Goal: Information Seeking & Learning: Check status

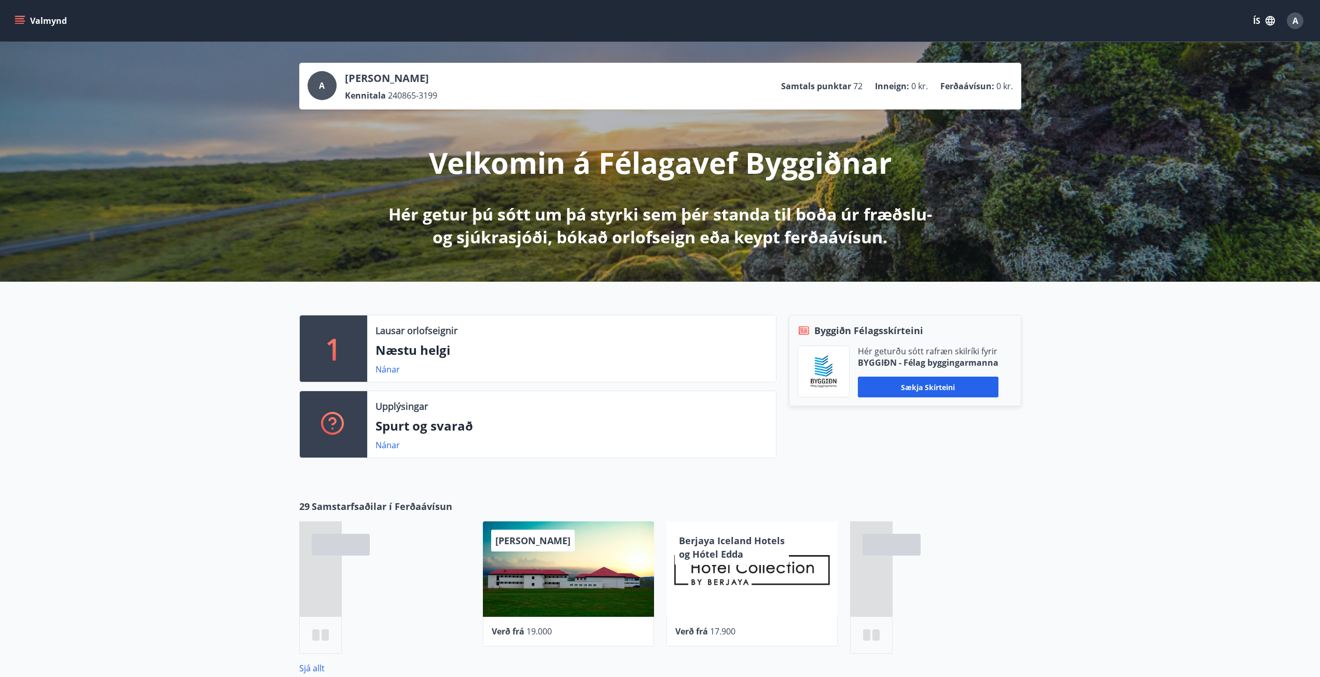
click at [21, 17] on icon "menu" at bounding box center [20, 16] width 11 height 1
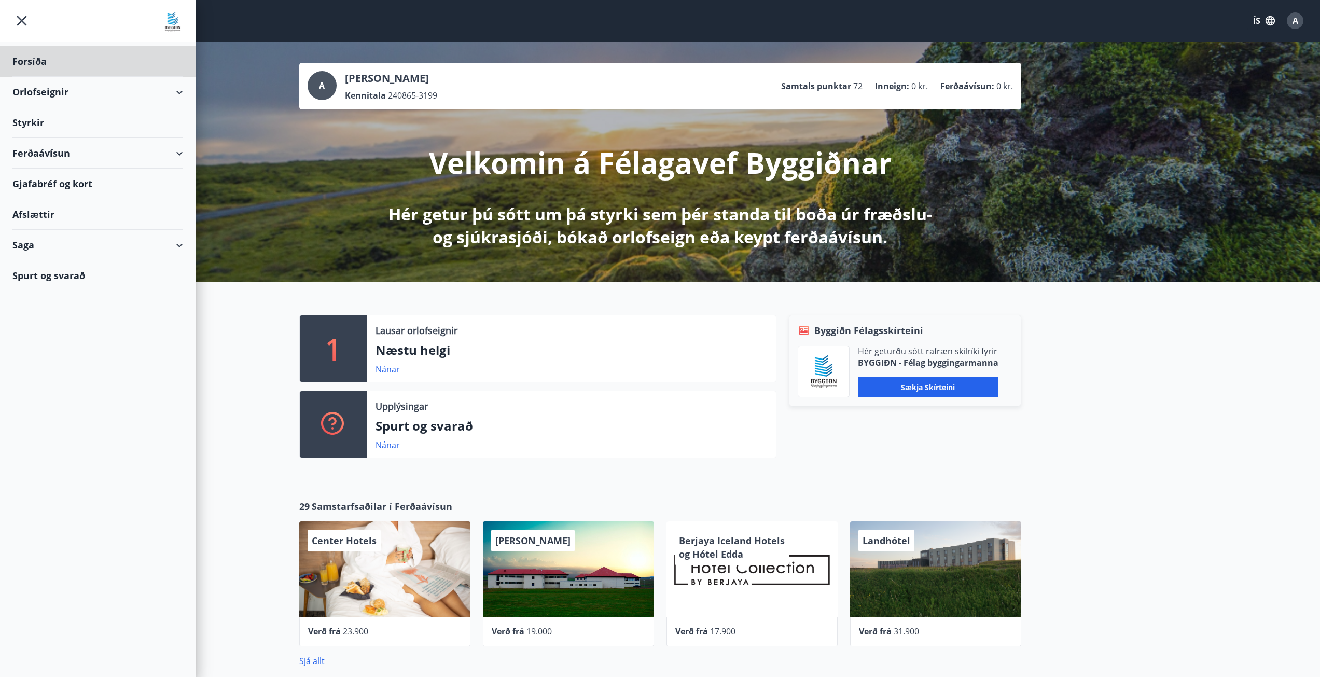
click at [28, 125] on div "Styrkir" at bounding box center [97, 122] width 171 height 31
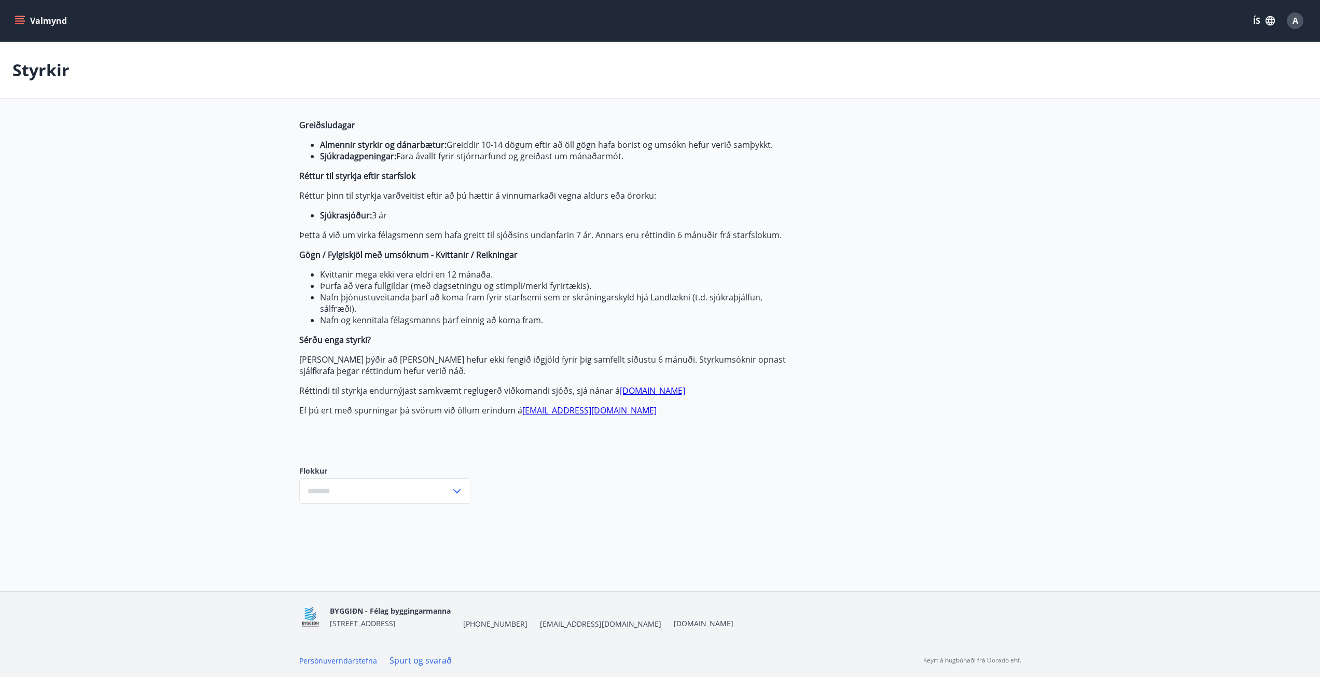
type input "***"
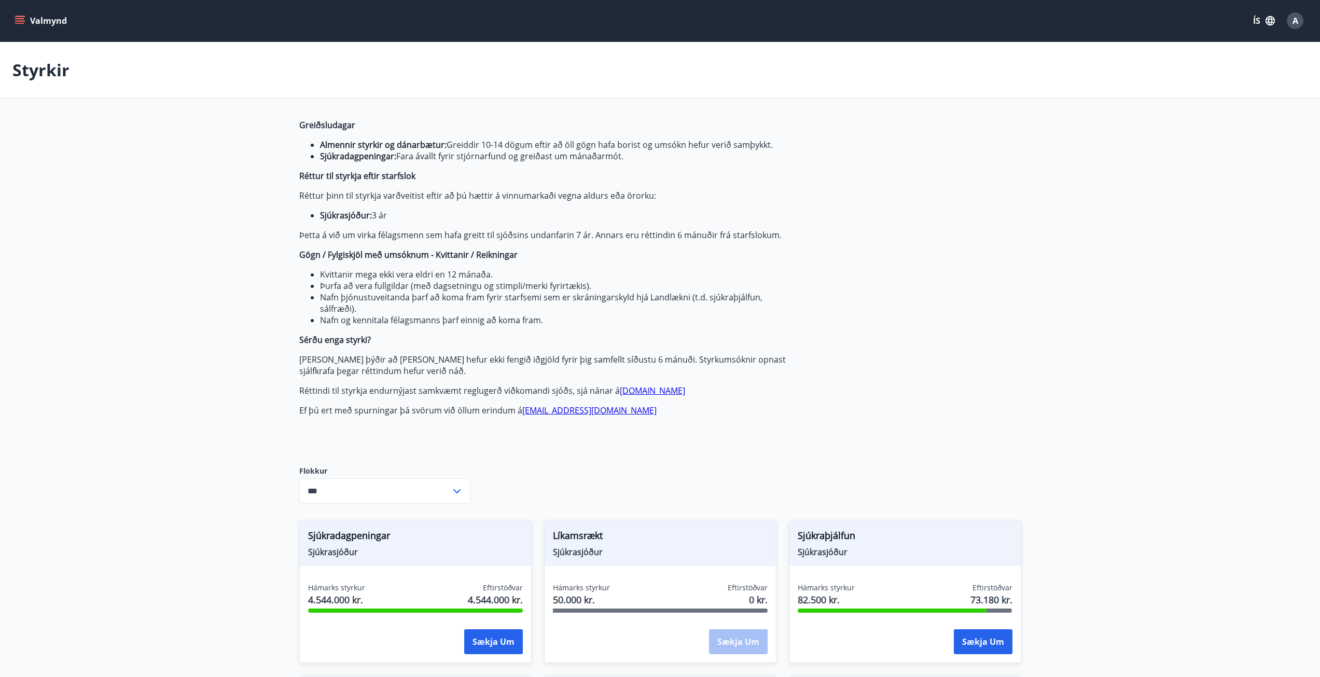
click at [20, 16] on icon "menu" at bounding box center [20, 21] width 10 height 10
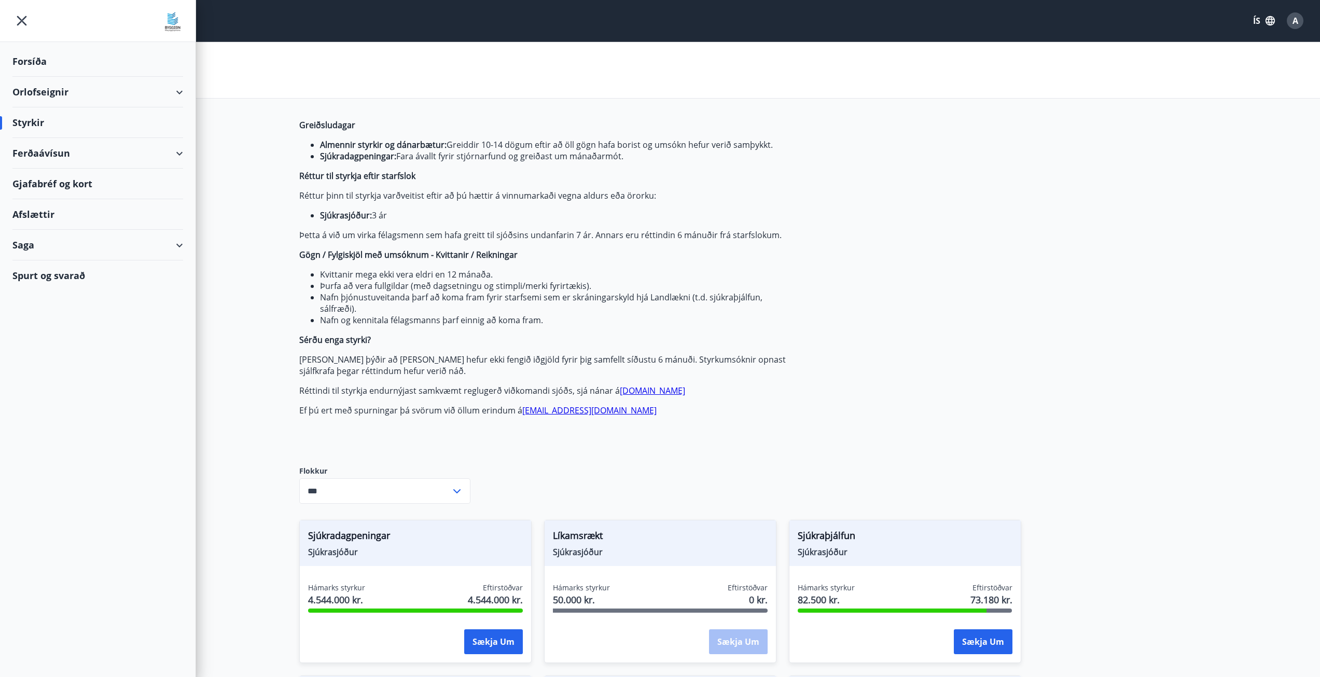
click at [15, 247] on div "Saga" at bounding box center [97, 245] width 171 height 31
click at [51, 384] on div "Styrkjasaga" at bounding box center [98, 380] width 154 height 22
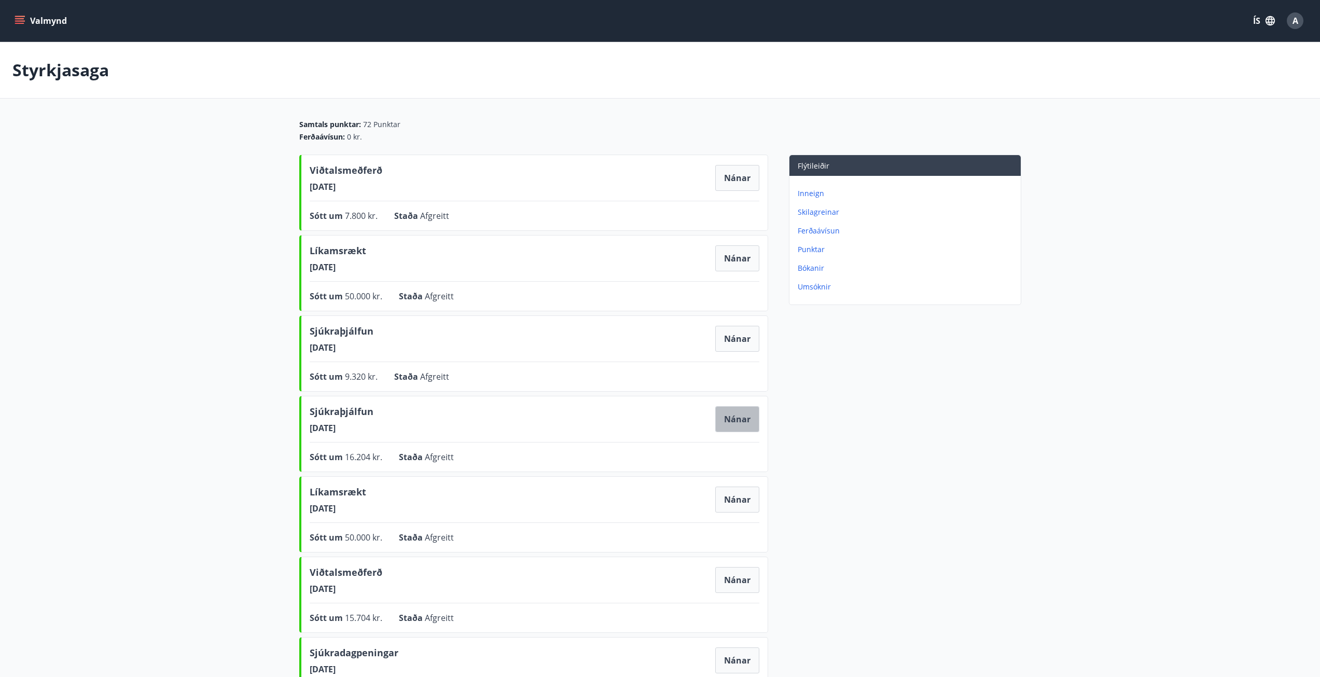
click at [731, 424] on button "Nánar" at bounding box center [737, 419] width 44 height 26
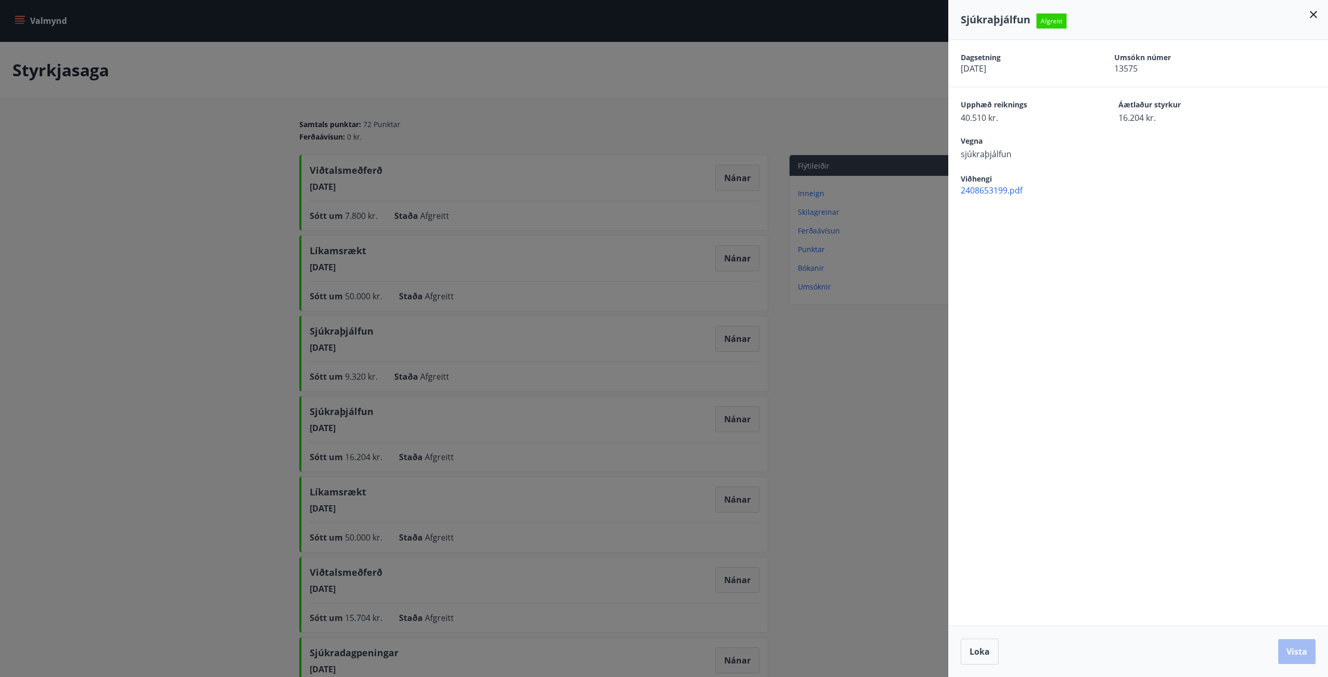
click at [217, 364] on div at bounding box center [664, 338] width 1328 height 677
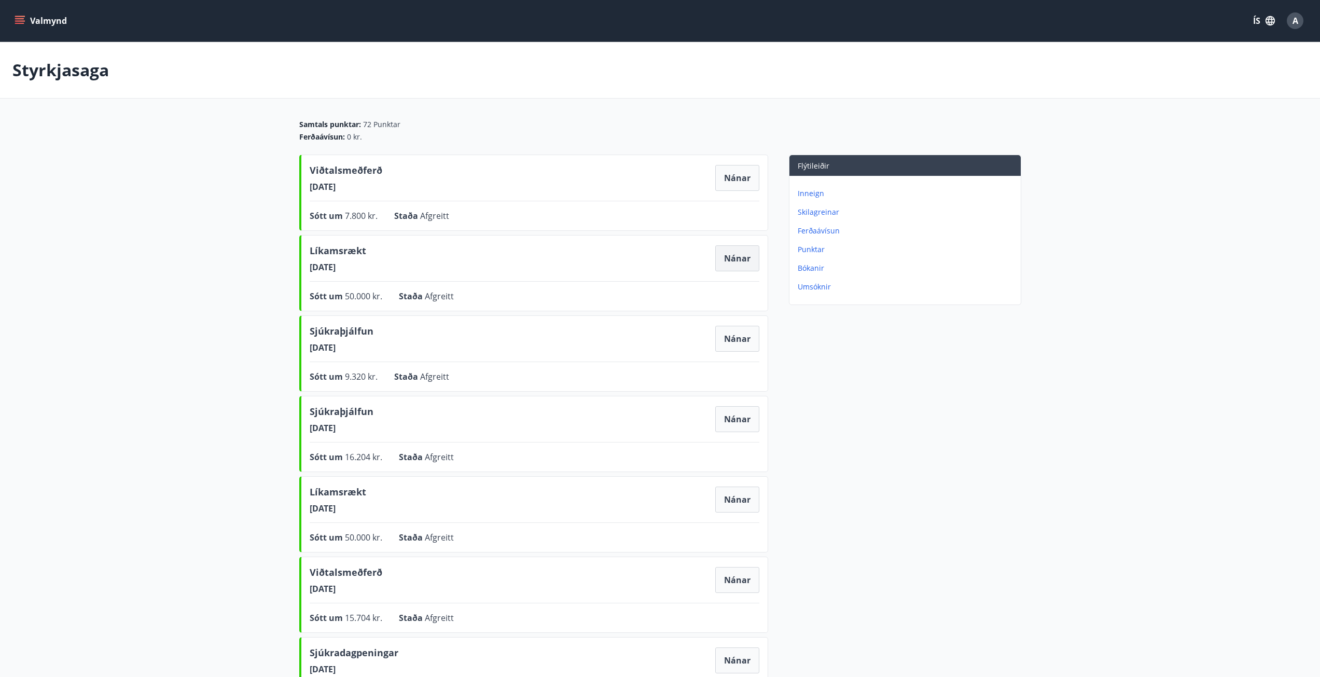
click at [730, 256] on button "Nánar" at bounding box center [737, 258] width 44 height 26
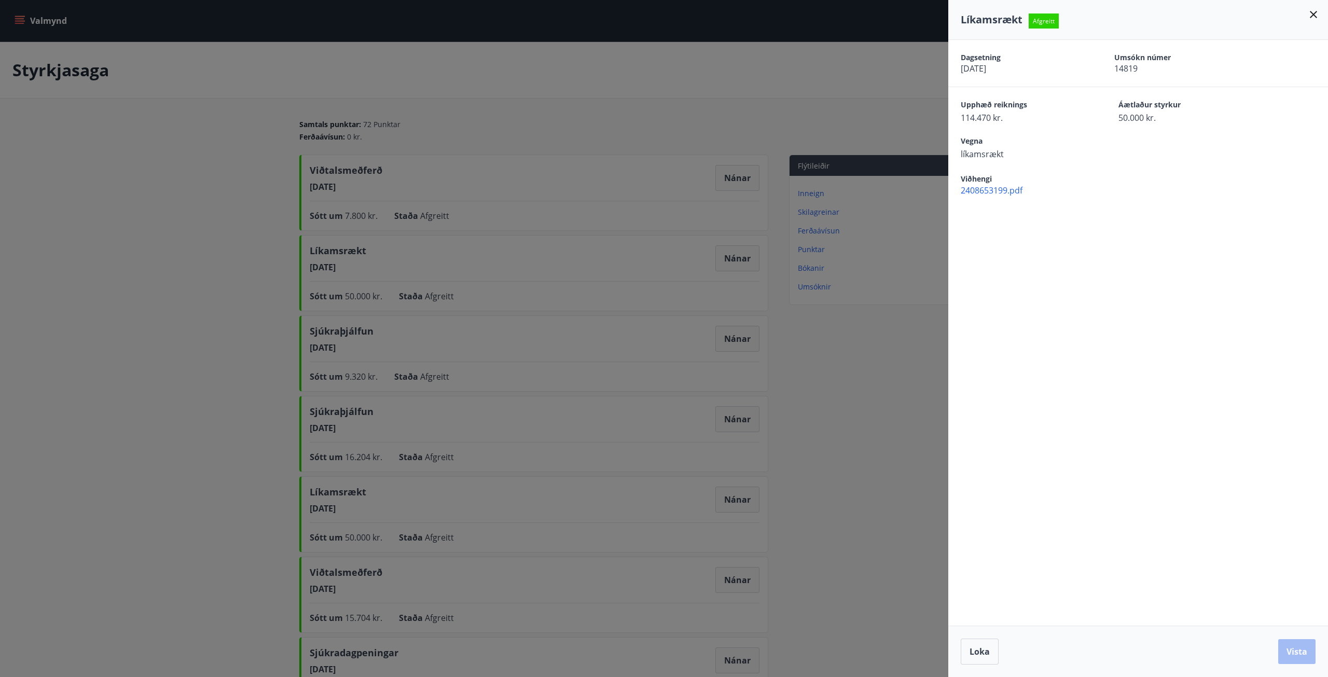
click at [259, 302] on div at bounding box center [664, 338] width 1328 height 677
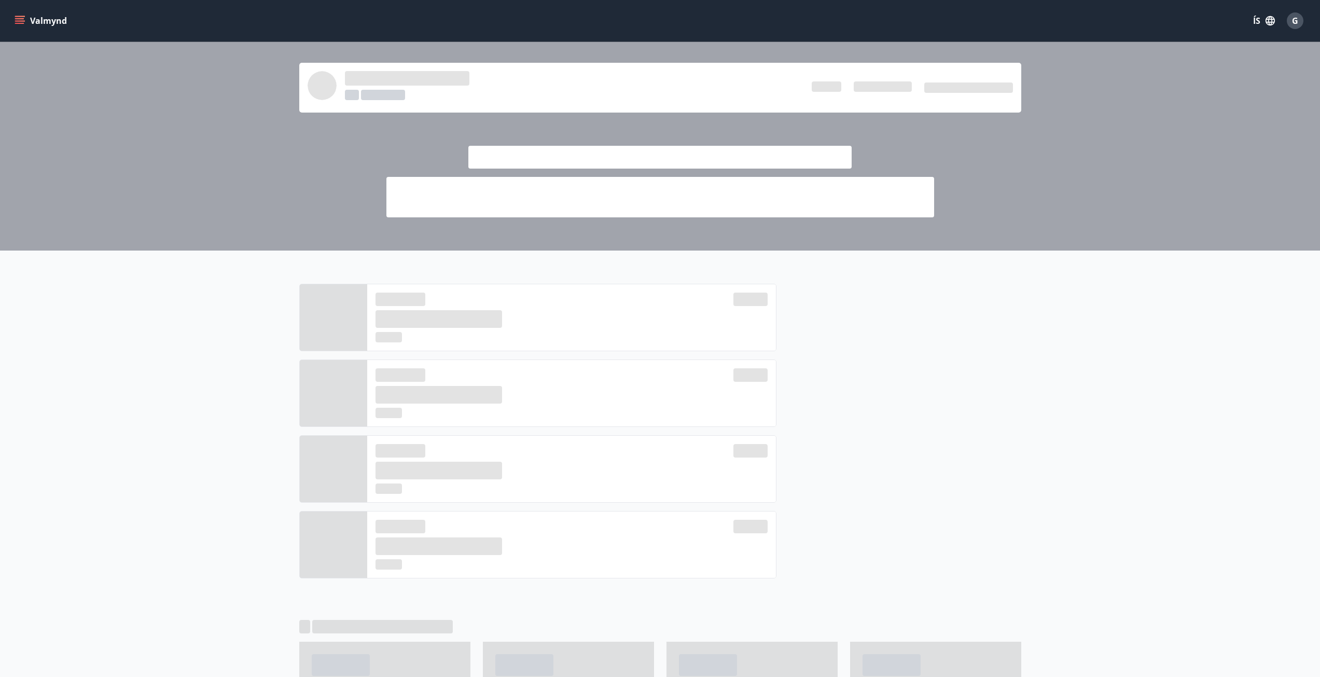
click at [24, 25] on icon "menu" at bounding box center [20, 21] width 10 height 10
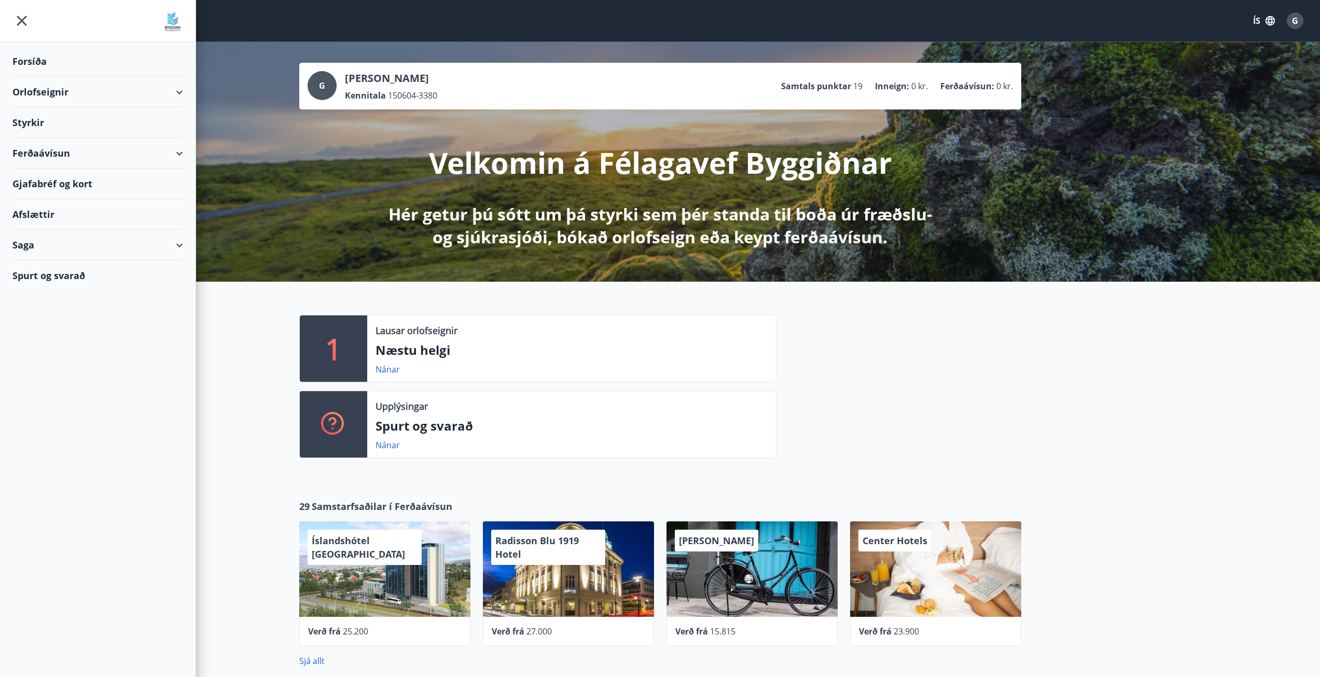
click at [57, 249] on div "Saga" at bounding box center [97, 245] width 171 height 31
click at [50, 391] on div "Skilagreinar" at bounding box center [98, 402] width 154 height 22
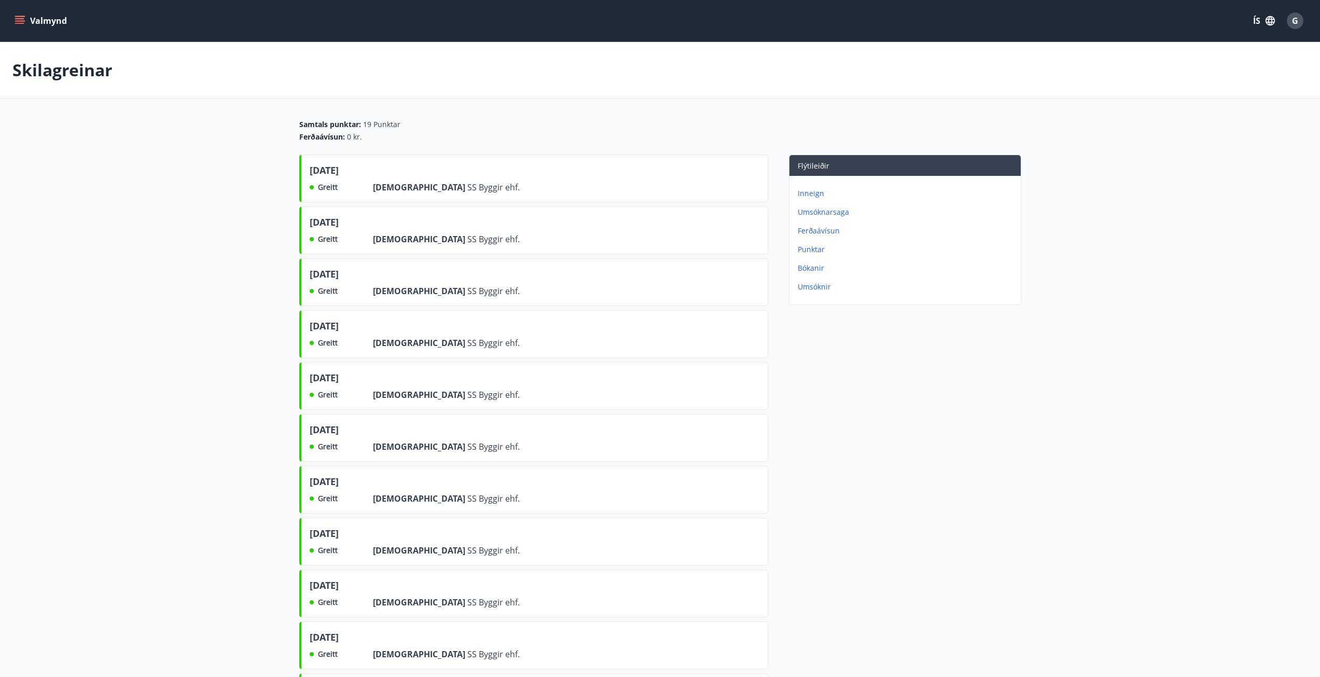
click at [816, 288] on p "Umsóknir" at bounding box center [907, 287] width 219 height 10
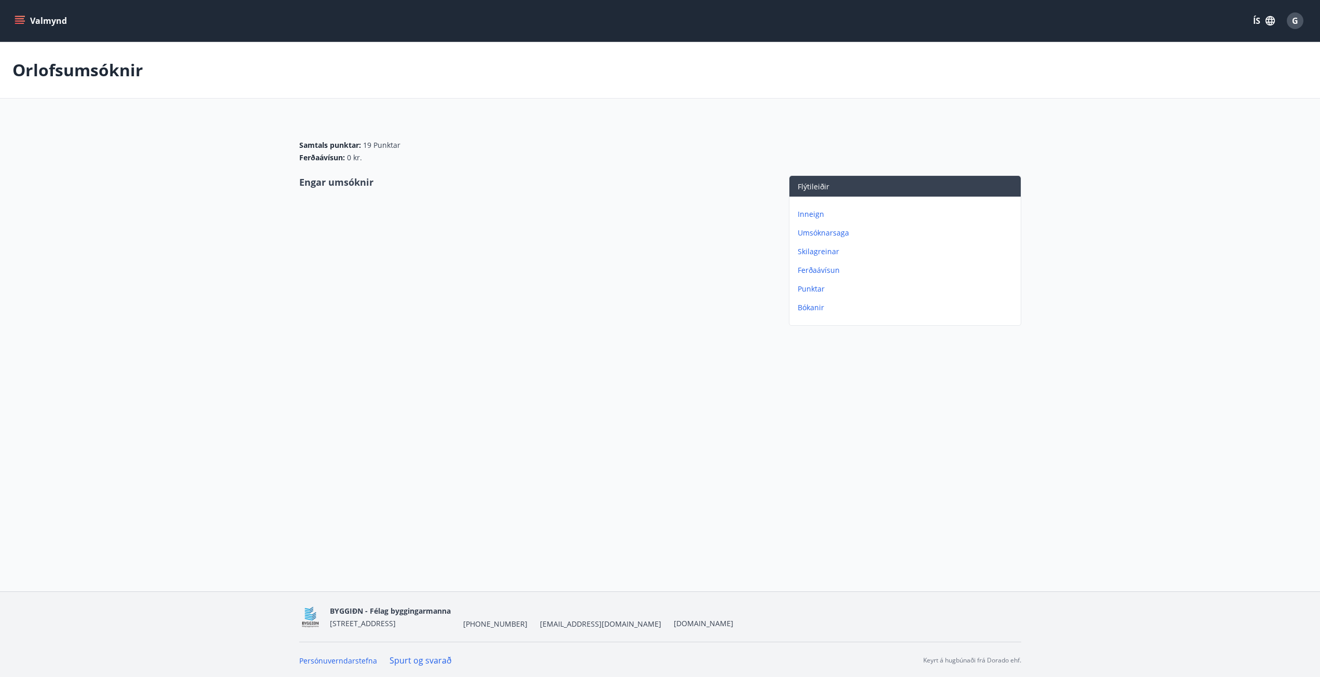
click at [21, 18] on icon "menu" at bounding box center [20, 21] width 10 height 10
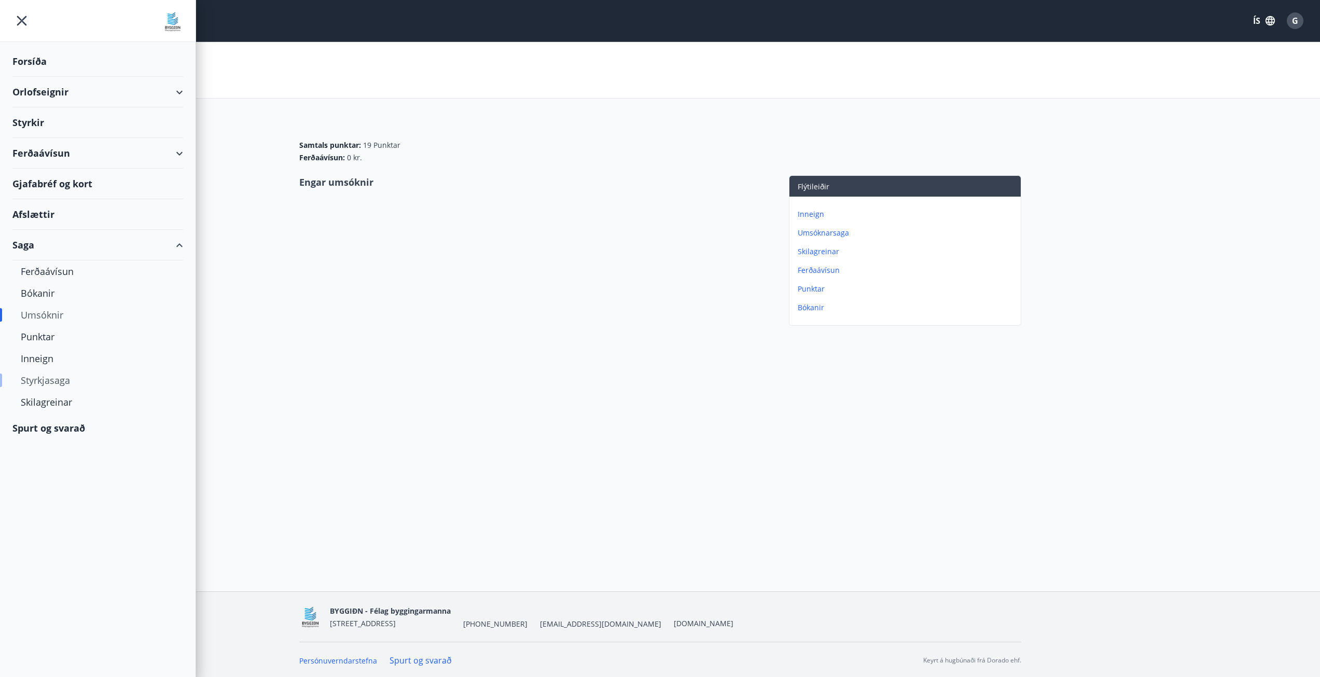
click at [43, 383] on div "Styrkjasaga" at bounding box center [98, 380] width 154 height 22
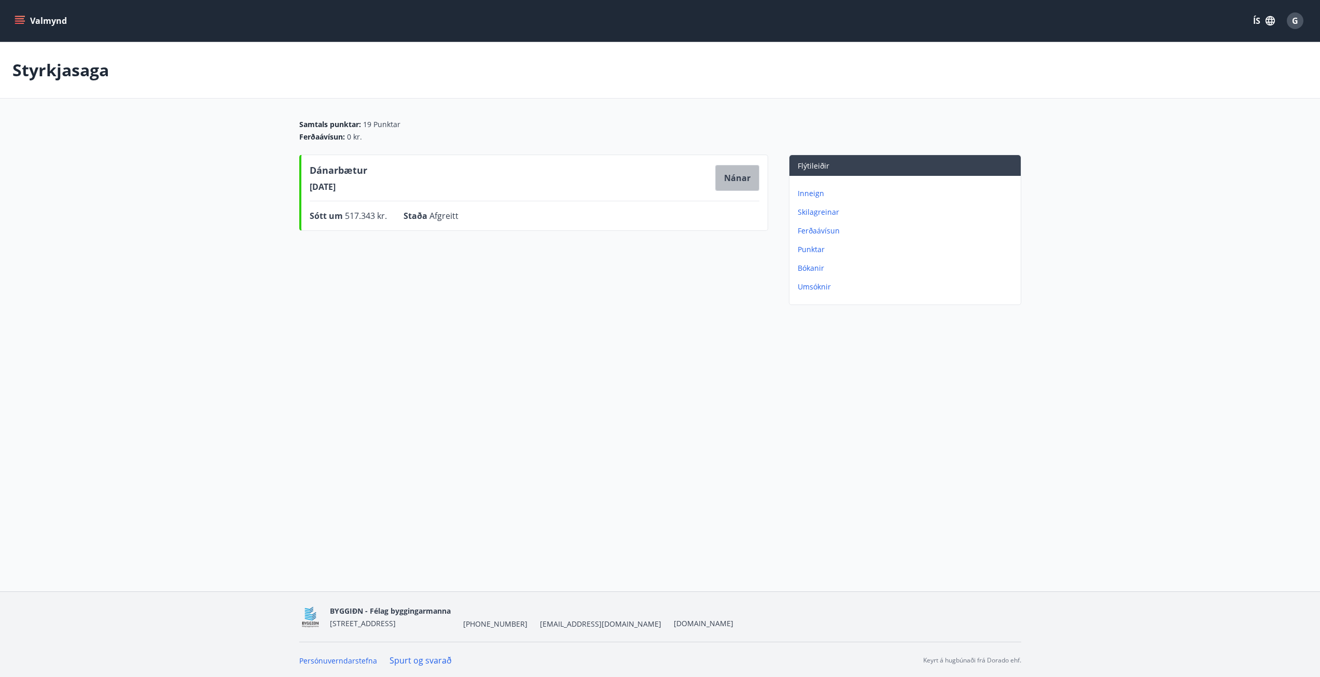
click at [745, 179] on button "Nánar" at bounding box center [737, 178] width 44 height 26
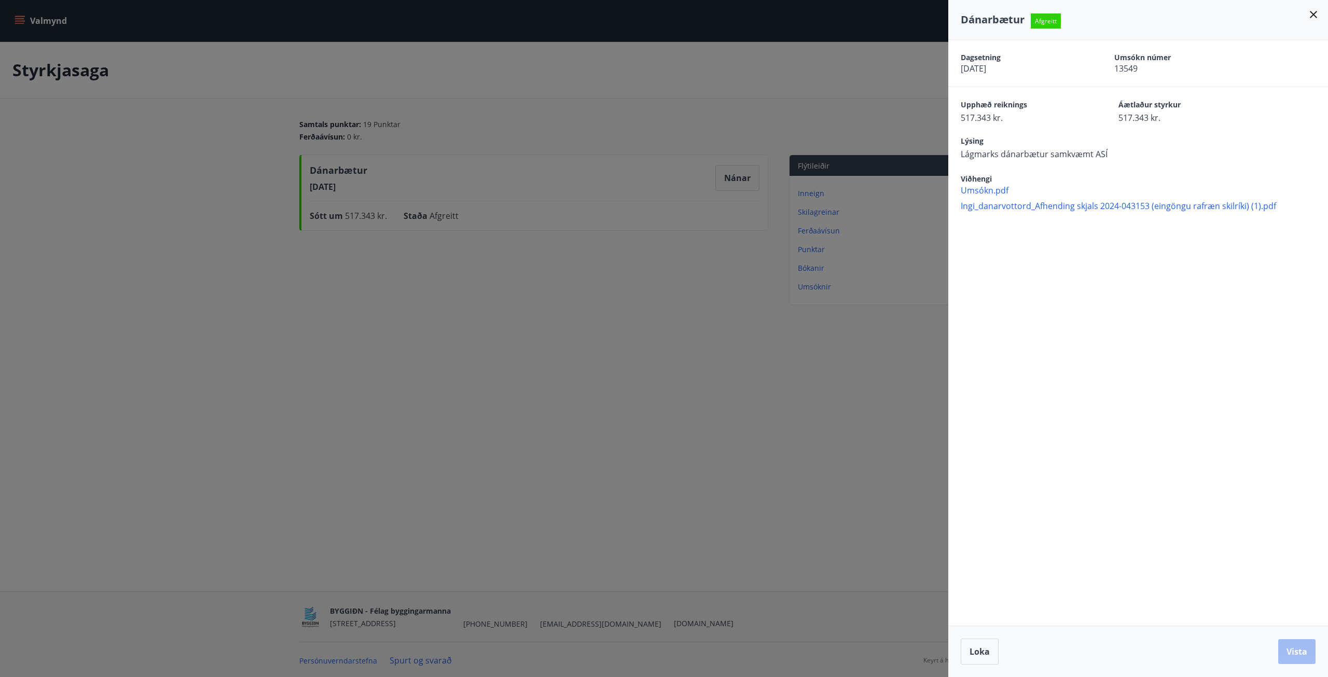
click at [365, 313] on div at bounding box center [664, 338] width 1328 height 677
